Goal: Transaction & Acquisition: Purchase product/service

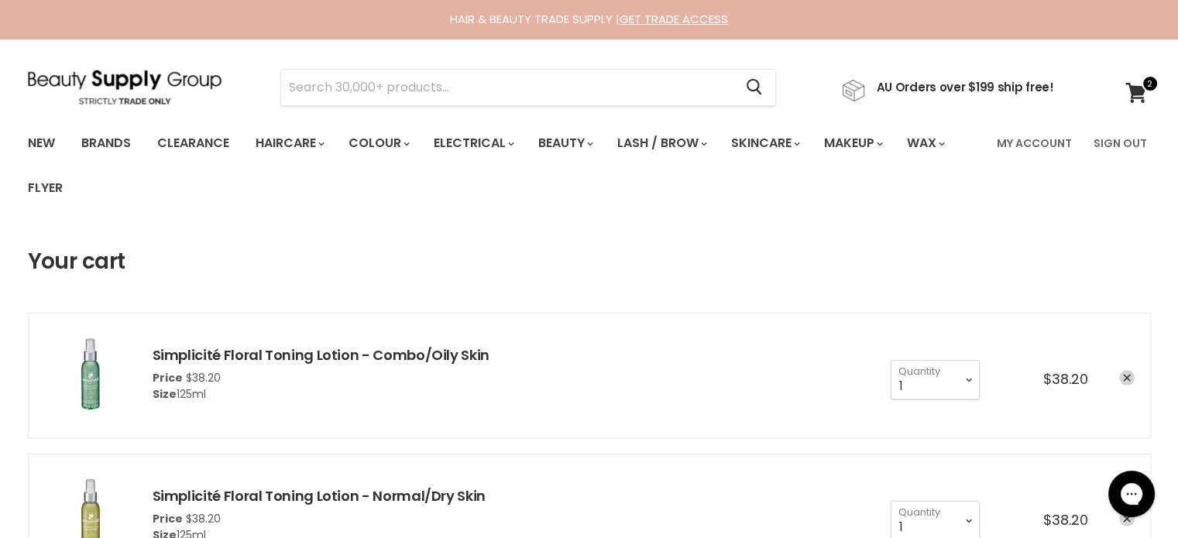
drag, startPoint x: 0, startPoint y: 0, endPoint x: 198, endPoint y: 255, distance: 322.9
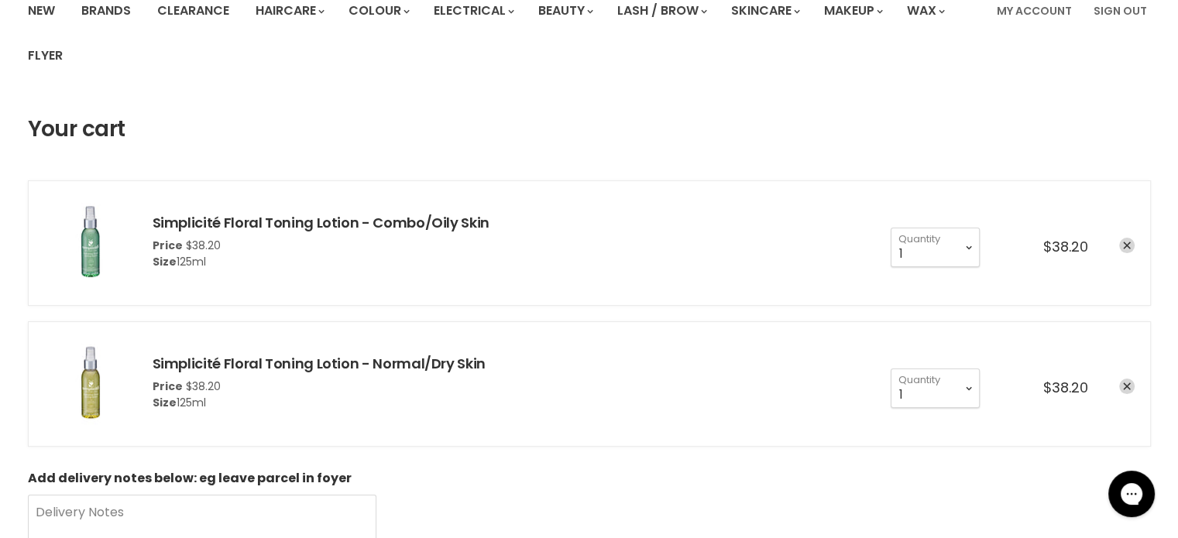
scroll to position [155, 0]
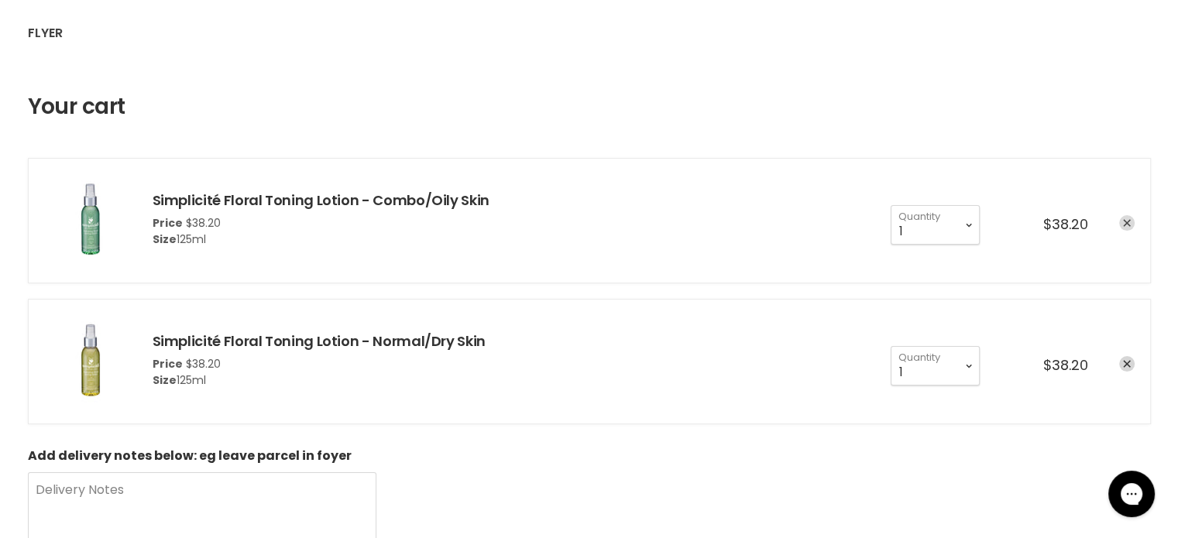
click at [1128, 219] on icon "remove Simplicité Floral Toning Lotion - Combo/Oily Skin" at bounding box center [1127, 223] width 8 height 8
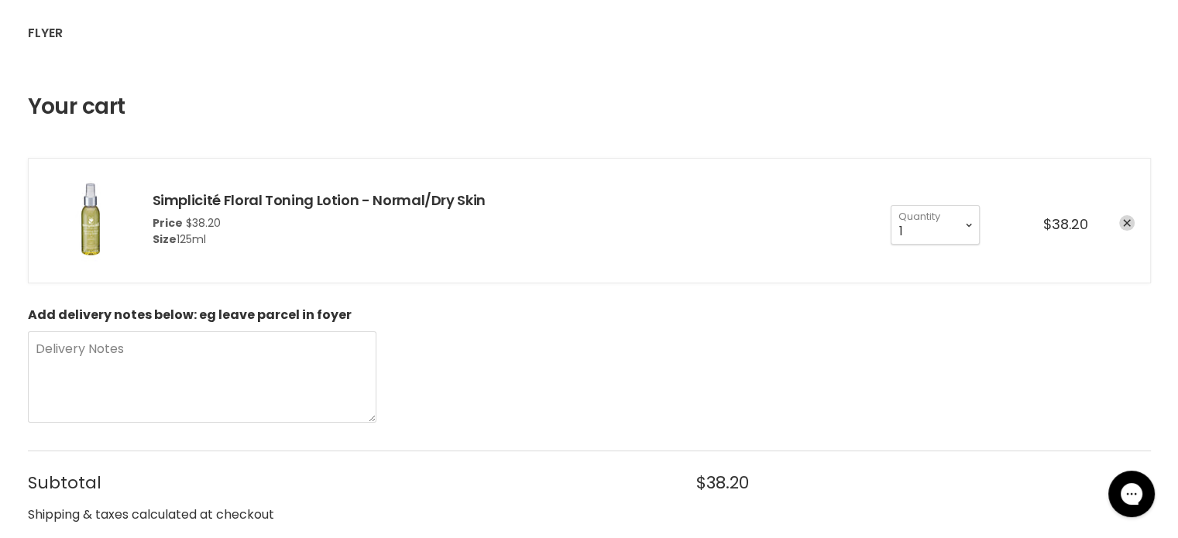
click at [1128, 219] on icon "remove Simplicité Floral Toning Lotion - Normal/Dry Skin" at bounding box center [1127, 223] width 8 height 8
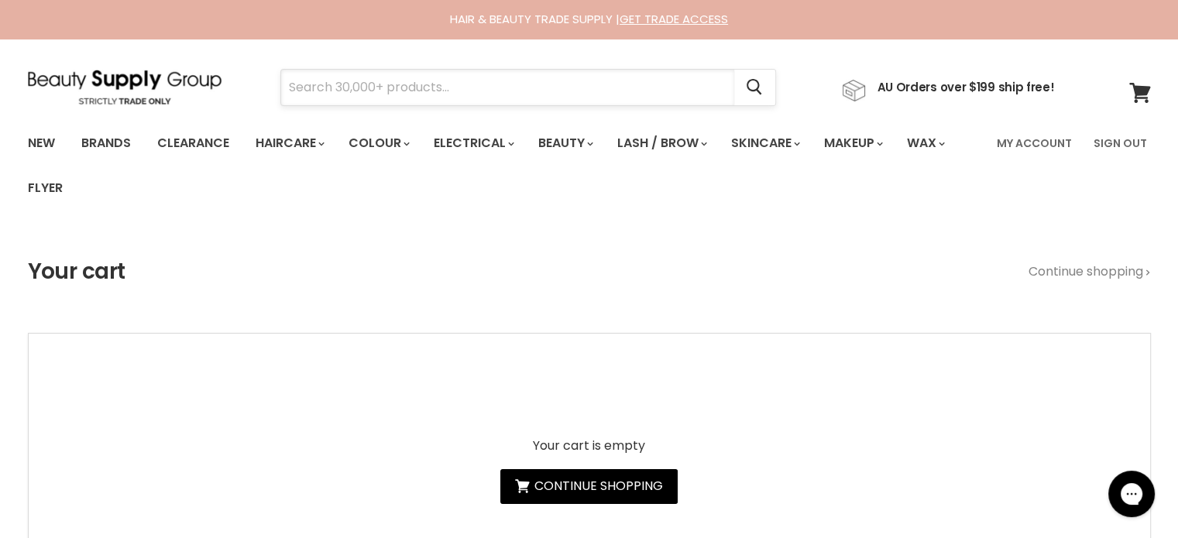
paste input "Affinage Repair Trio"
type input "Affinage Repair Trio"
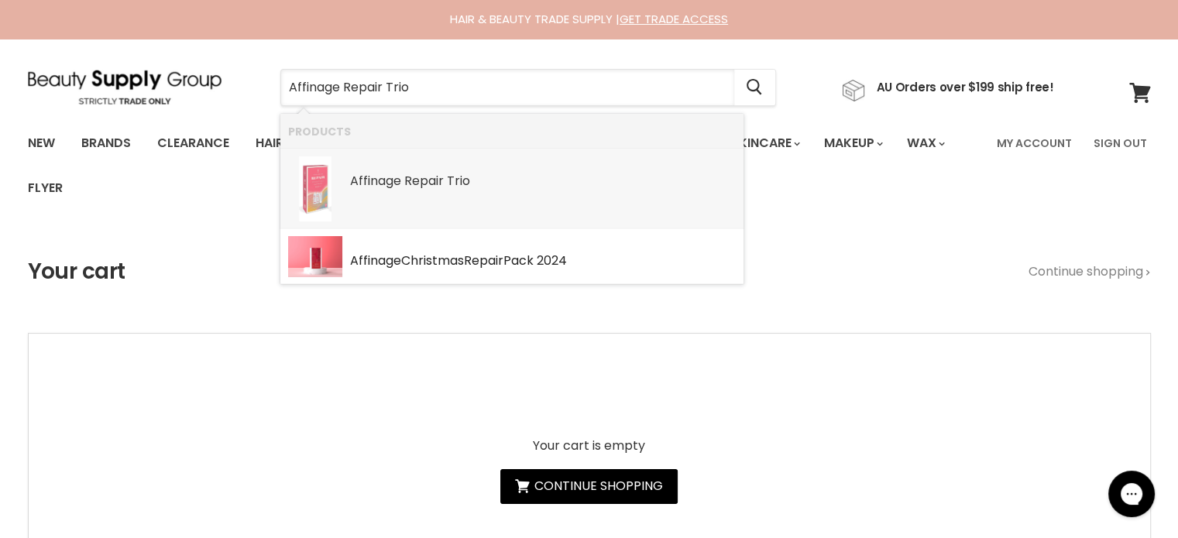
click at [420, 177] on b "Repair" at bounding box center [423, 181] width 39 height 18
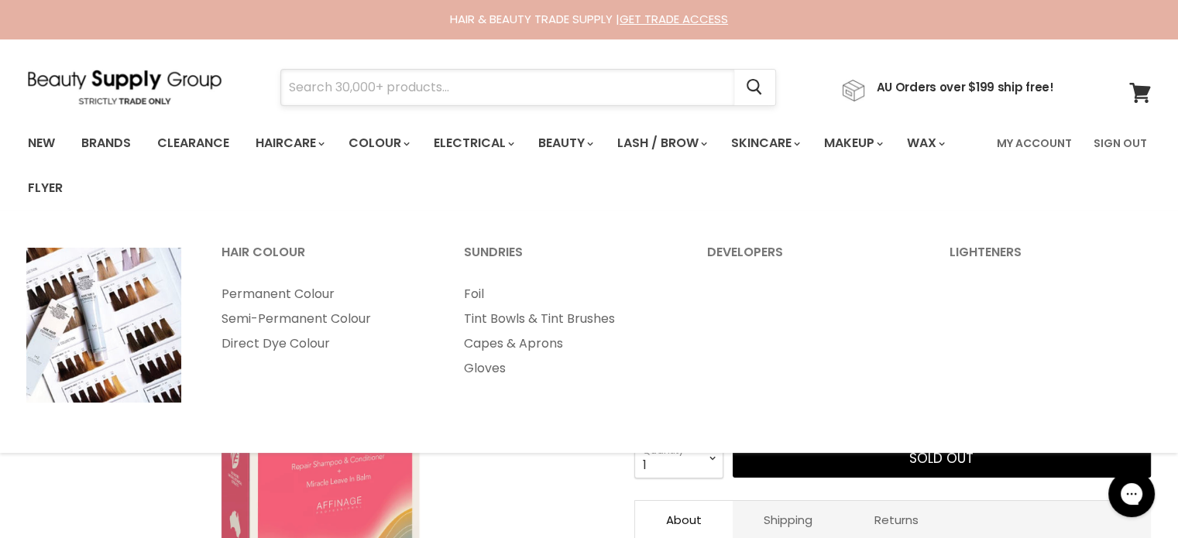
click at [362, 88] on input "Search" at bounding box center [507, 88] width 453 height 36
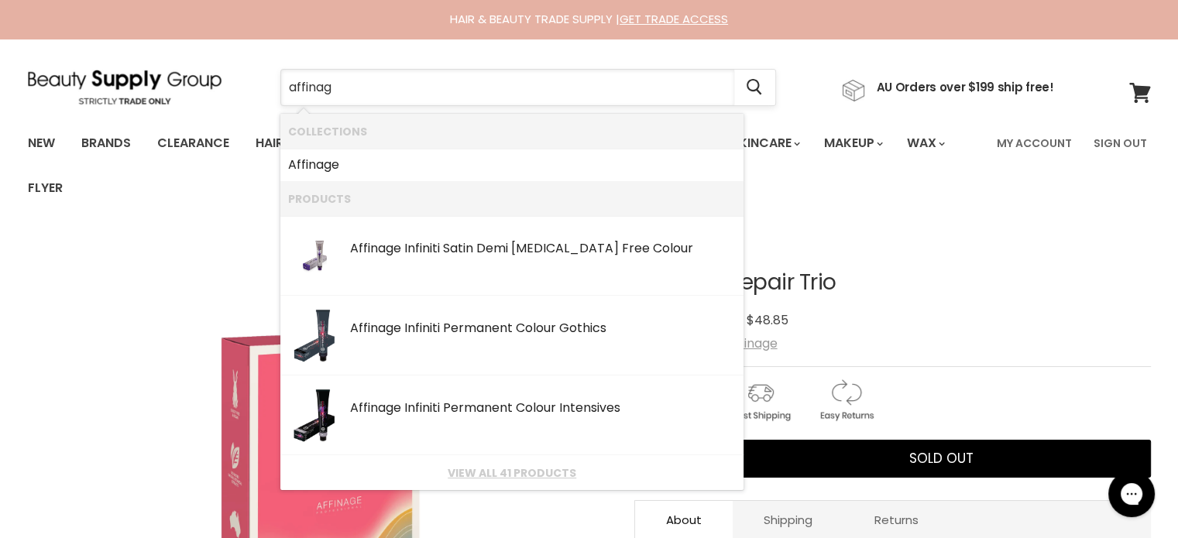
type input "affinage"
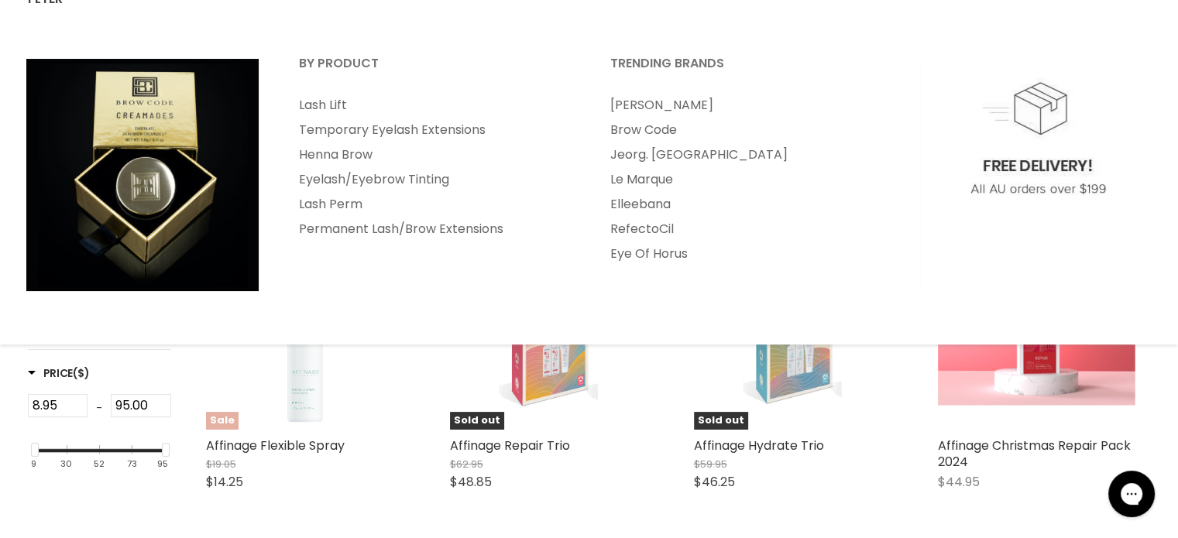
scroll to position [232, 0]
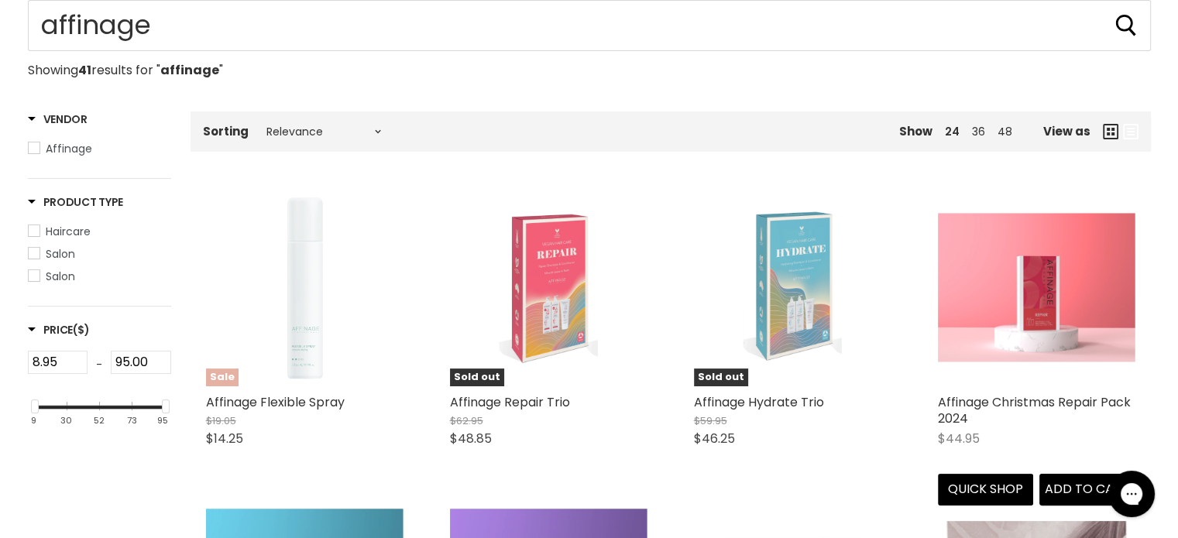
click at [999, 307] on img "Main content" at bounding box center [1036, 288] width 197 height 148
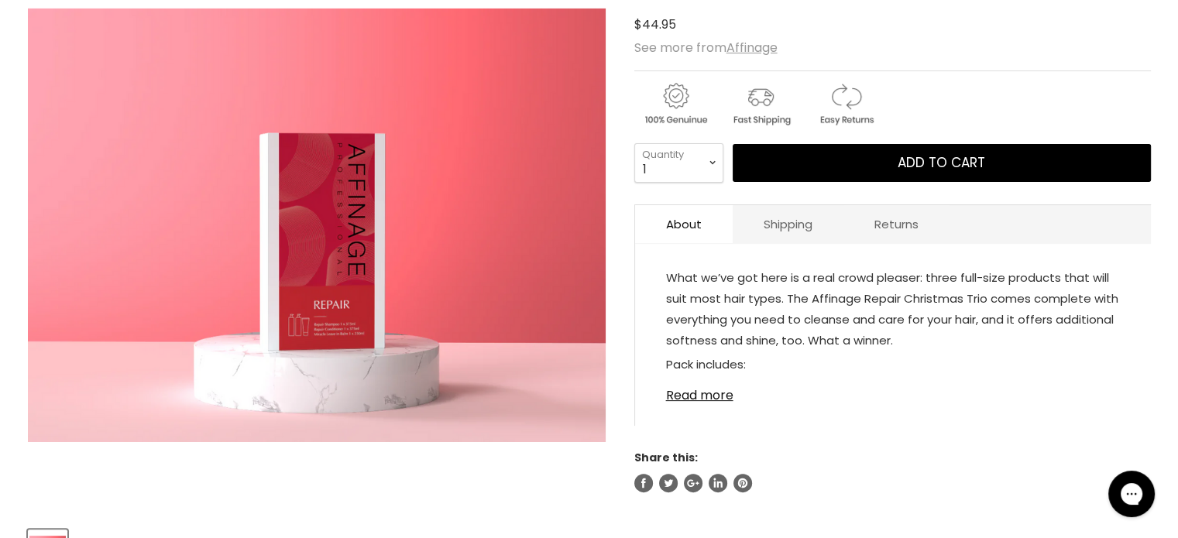
scroll to position [310, 0]
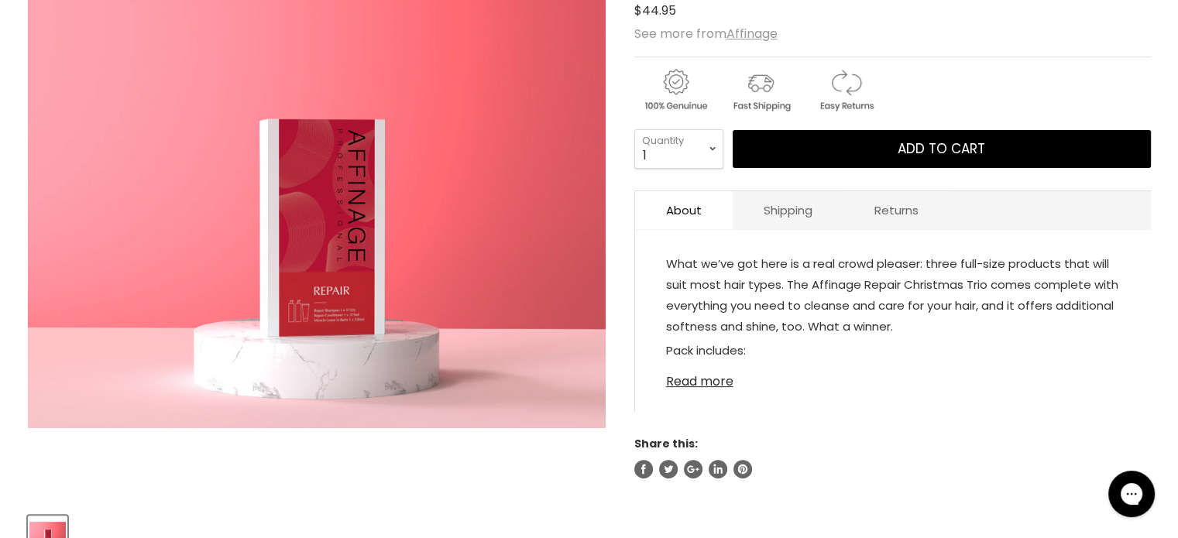
click at [728, 377] on link "Read more" at bounding box center [893, 377] width 454 height 23
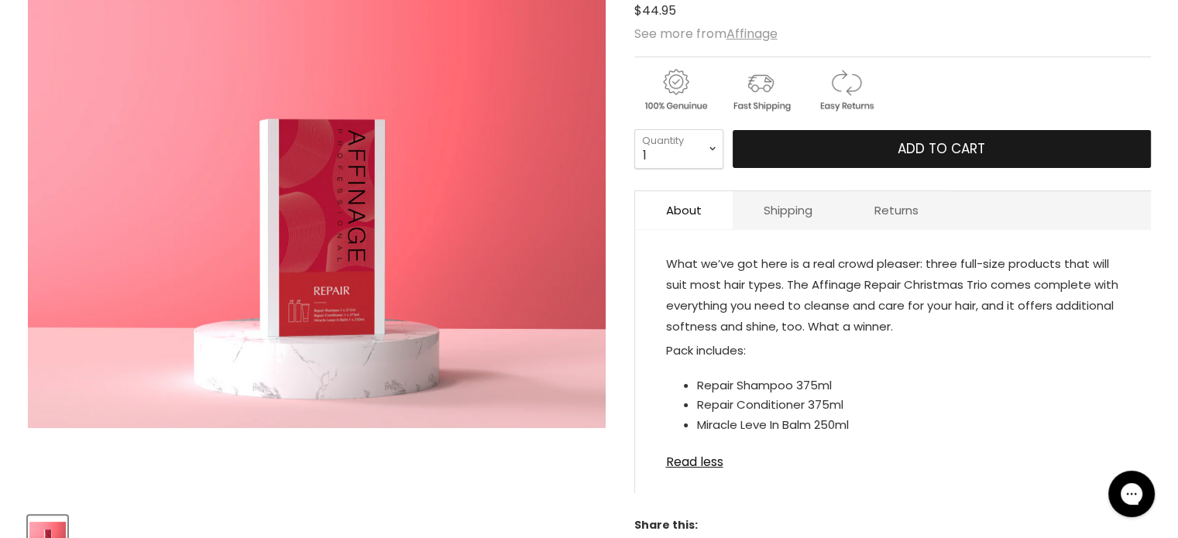
click at [895, 139] on button "Add to cart" at bounding box center [942, 149] width 418 height 39
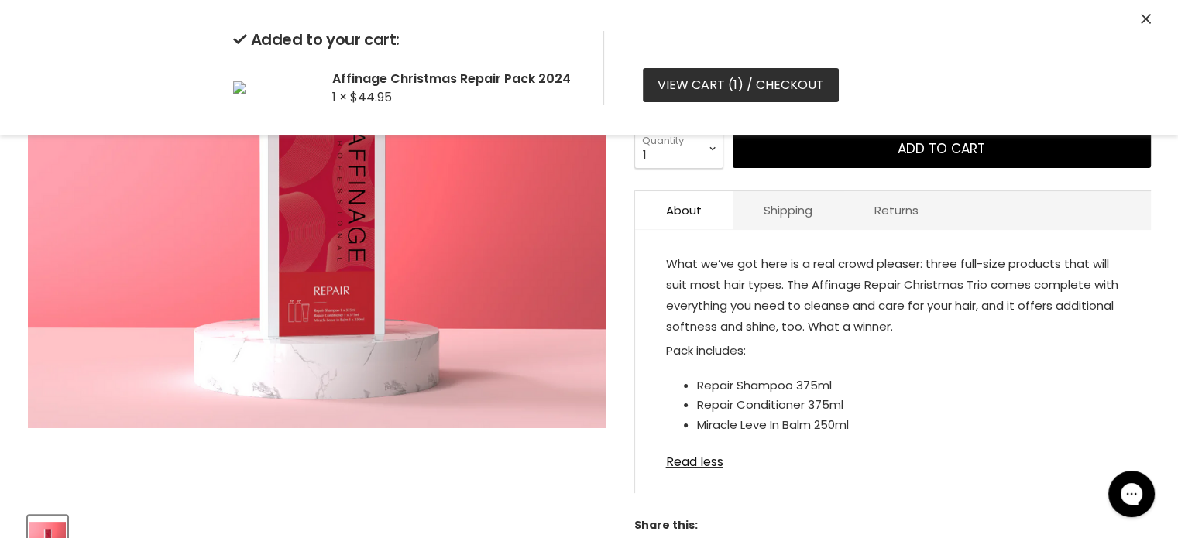
click at [711, 76] on link "View cart ( 1 ) / Checkout" at bounding box center [741, 85] width 196 height 34
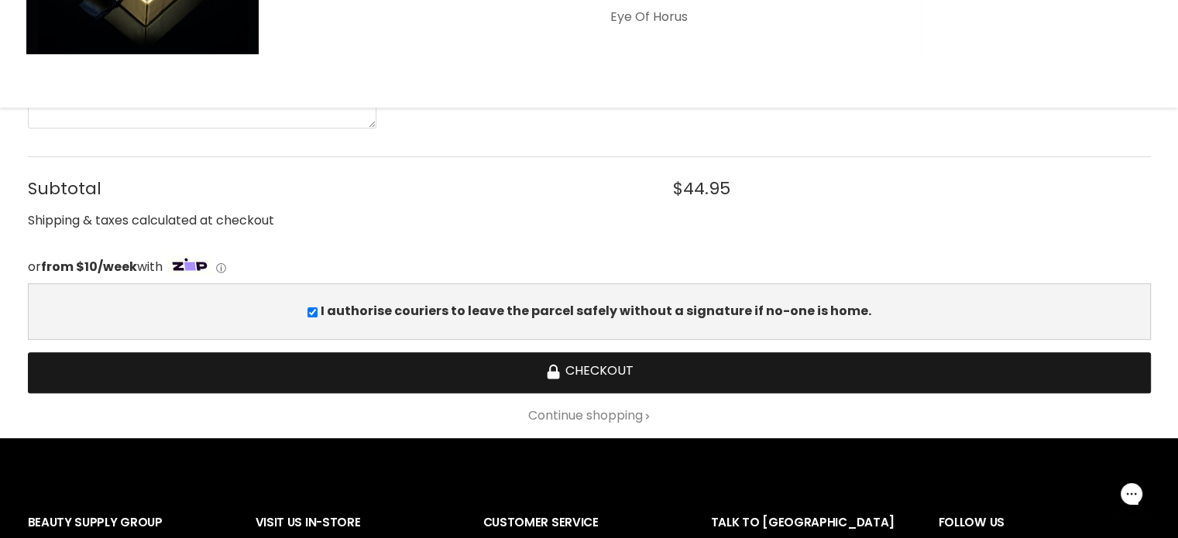
scroll to position [465, 0]
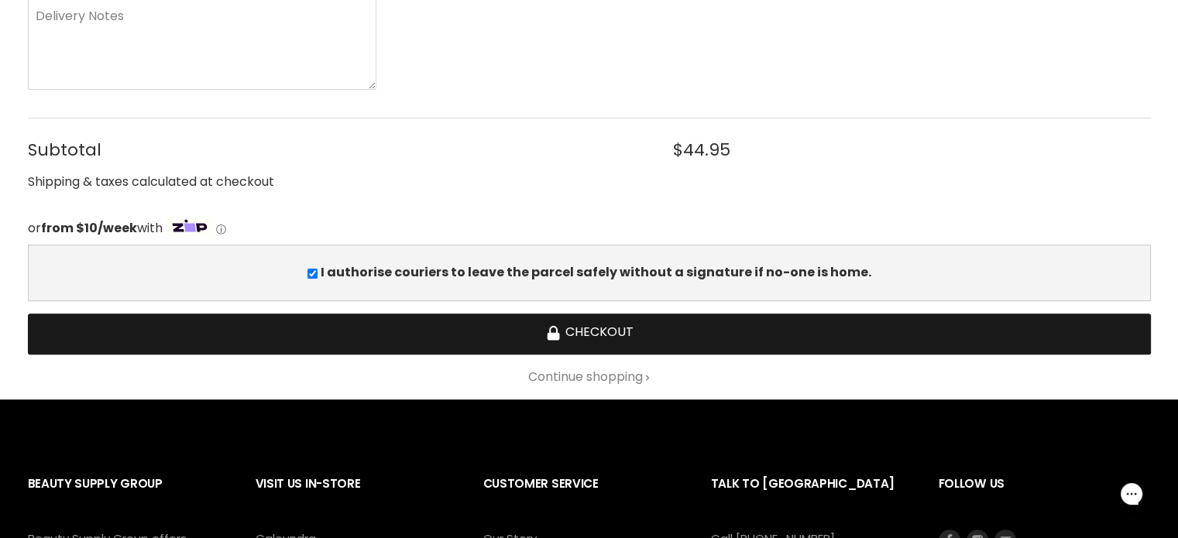
click at [606, 342] on button "Checkout" at bounding box center [589, 334] width 1123 height 41
